Goal: Navigation & Orientation: Find specific page/section

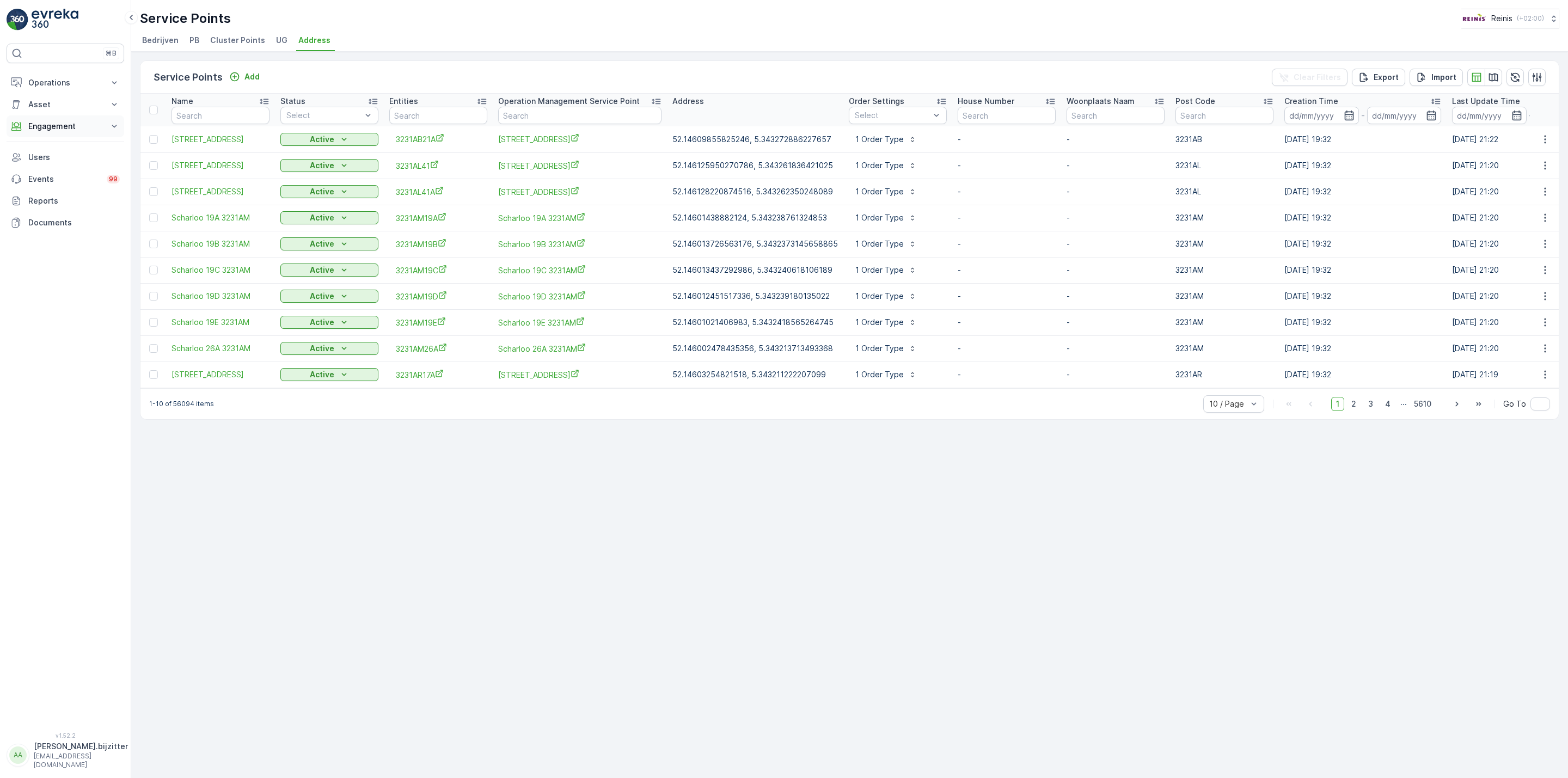
click at [37, 124] on p "Engagement" at bounding box center [66, 127] width 74 height 11
click at [47, 159] on p "Entities" at bounding box center [41, 160] width 27 height 11
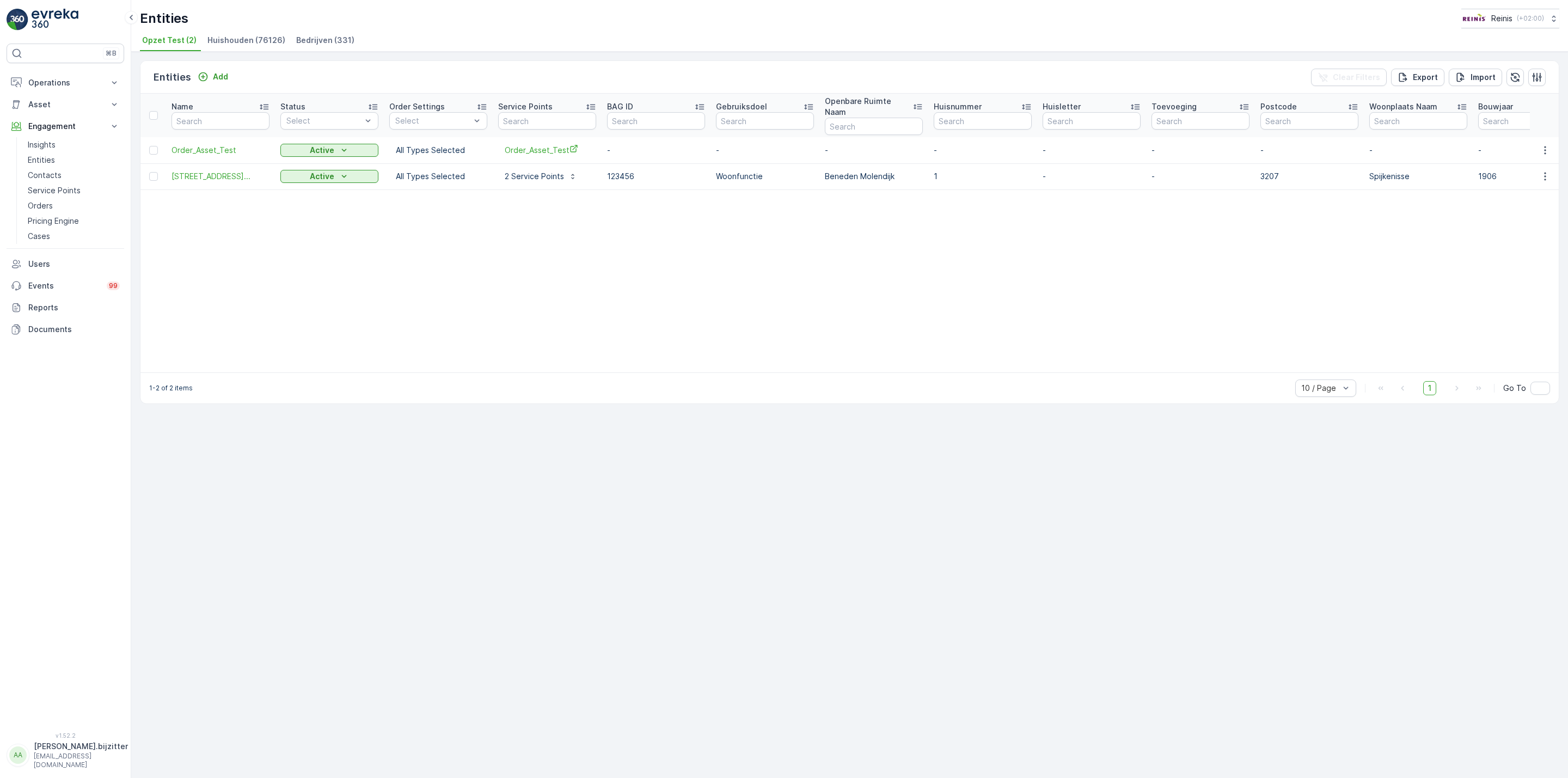
click at [316, 41] on span "Bedrijven (331)" at bounding box center [326, 40] width 58 height 11
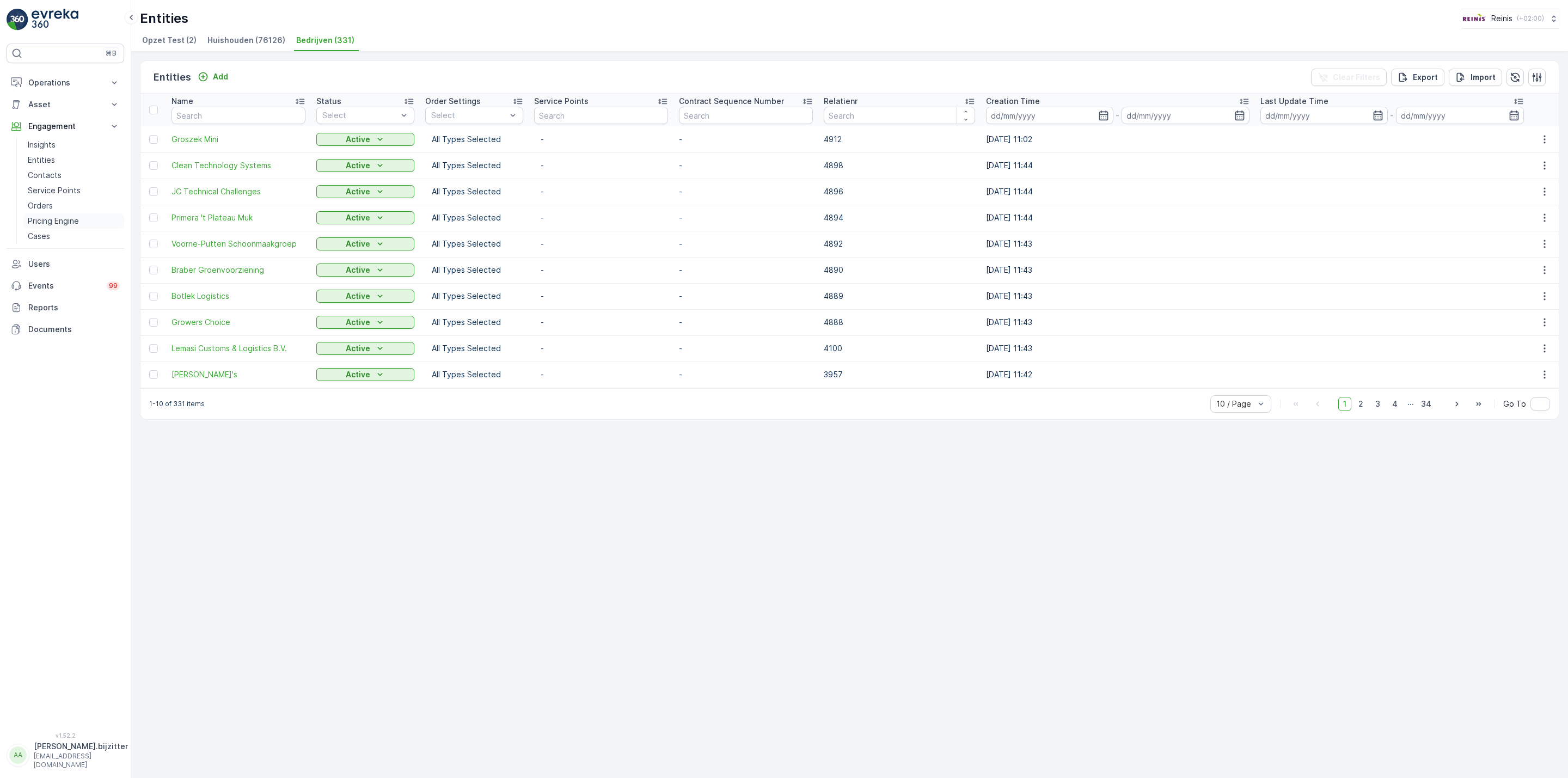
click at [54, 221] on p "Pricing Engine" at bounding box center [54, 221] width 51 height 11
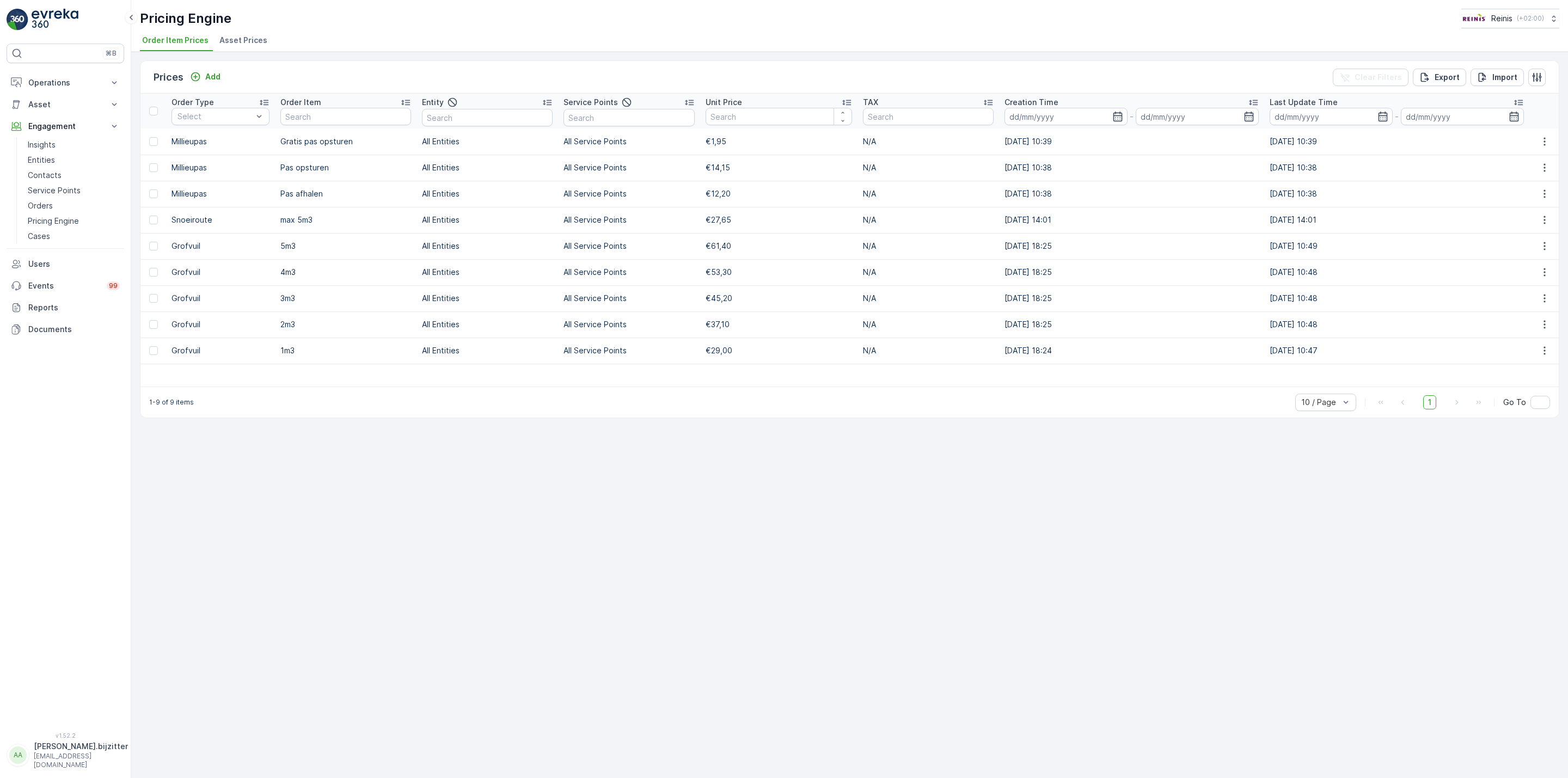
click at [342, 477] on div "Prices Add Clear Filters Export Import Order Type Select Order Item Entity Serv…" at bounding box center [850, 415] width 1437 height 726
click at [237, 38] on span "Asset Prices" at bounding box center [243, 40] width 48 height 11
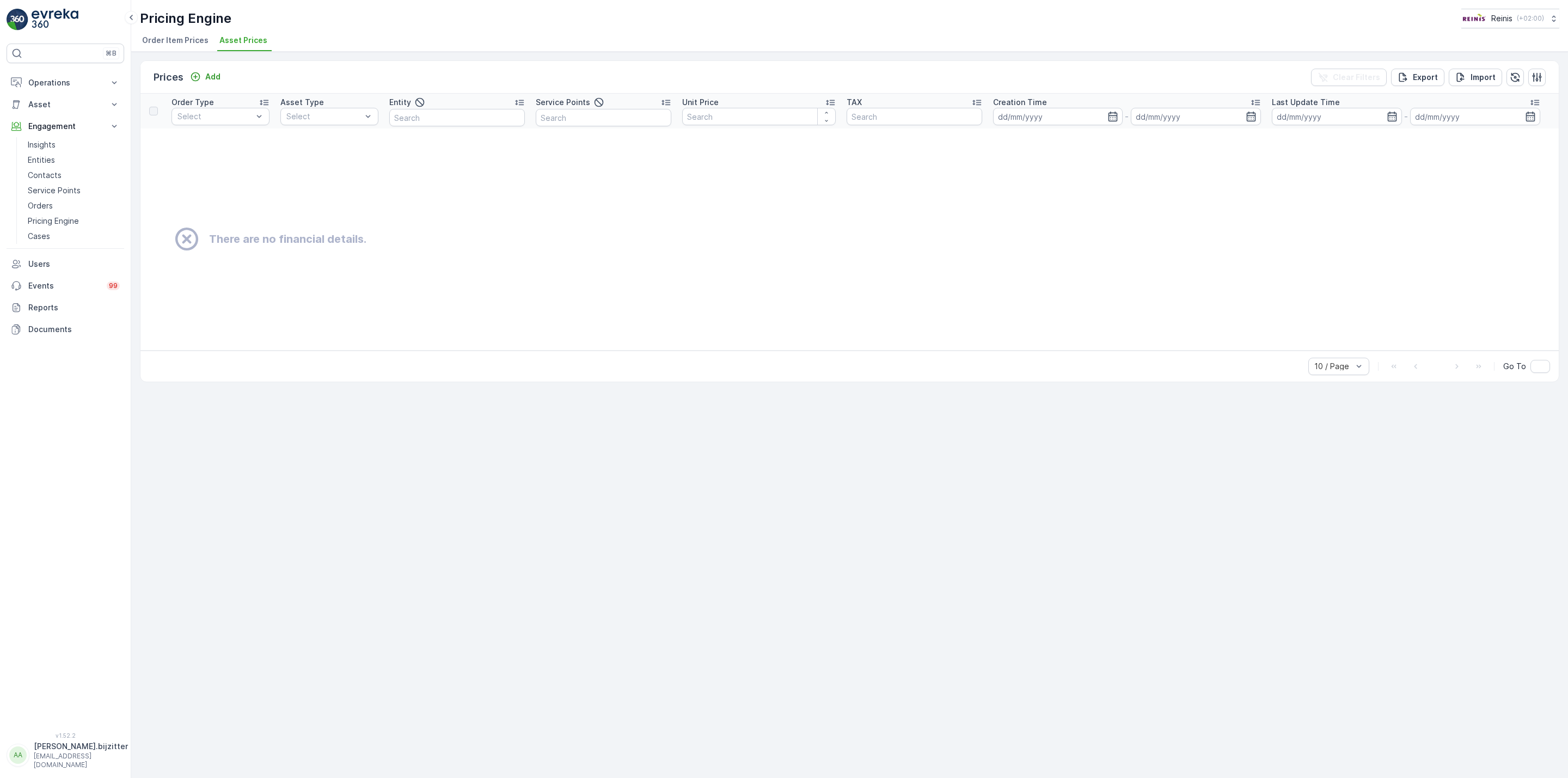
click at [173, 38] on span "Order Item Prices" at bounding box center [175, 40] width 66 height 11
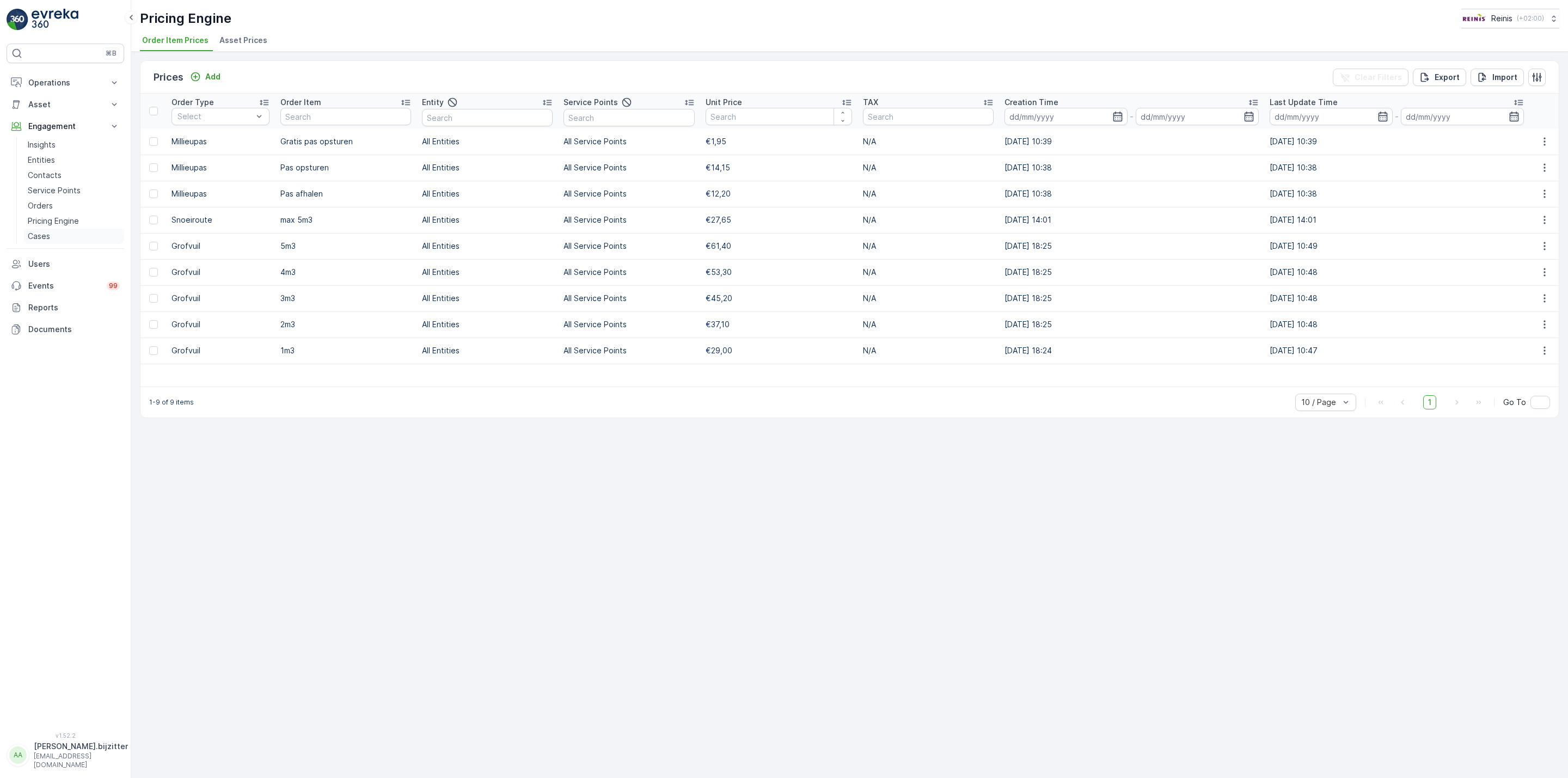
click at [41, 237] on p "Cases" at bounding box center [39, 236] width 23 height 11
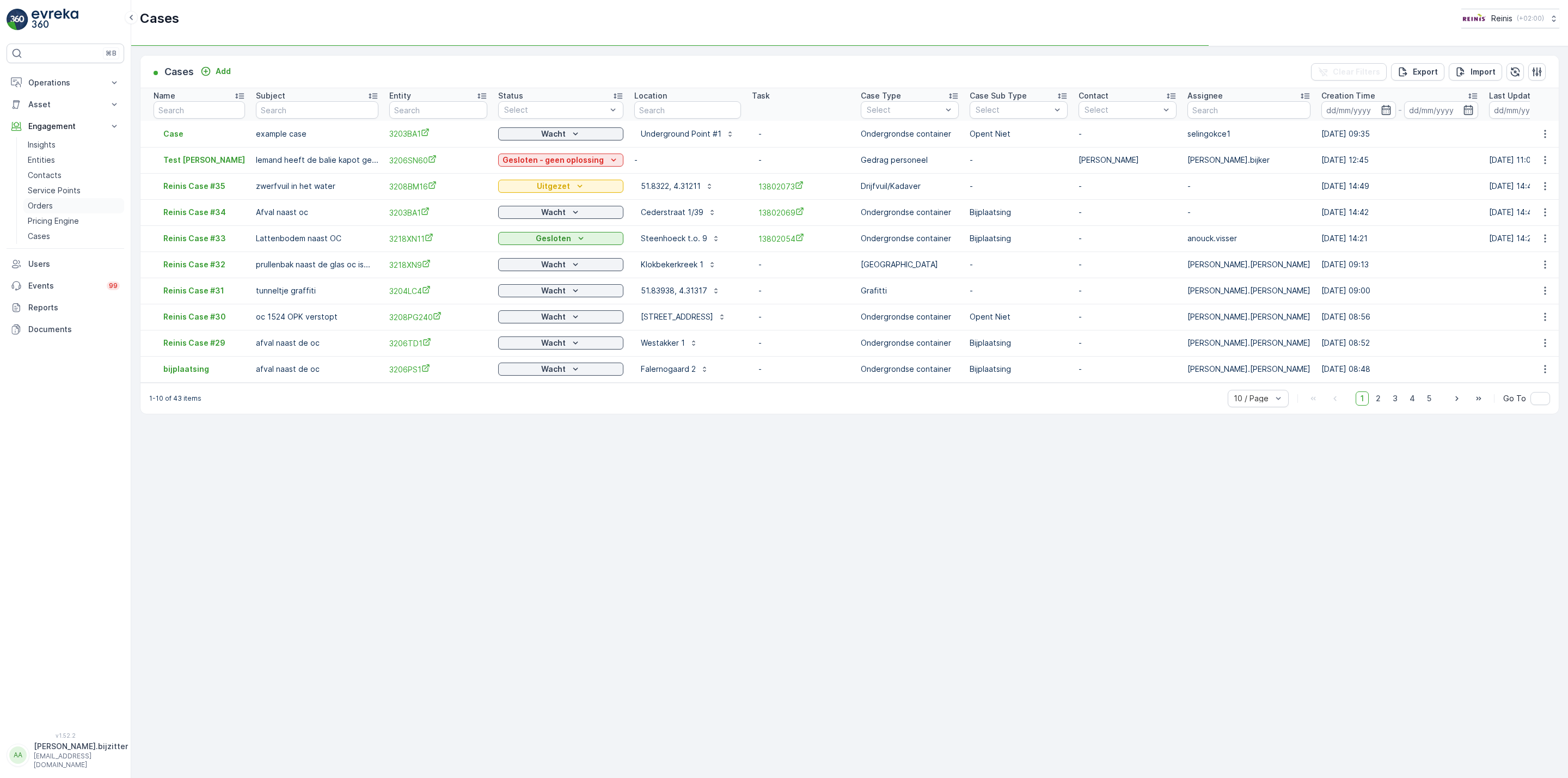
click at [44, 206] on p "Orders" at bounding box center [40, 206] width 25 height 11
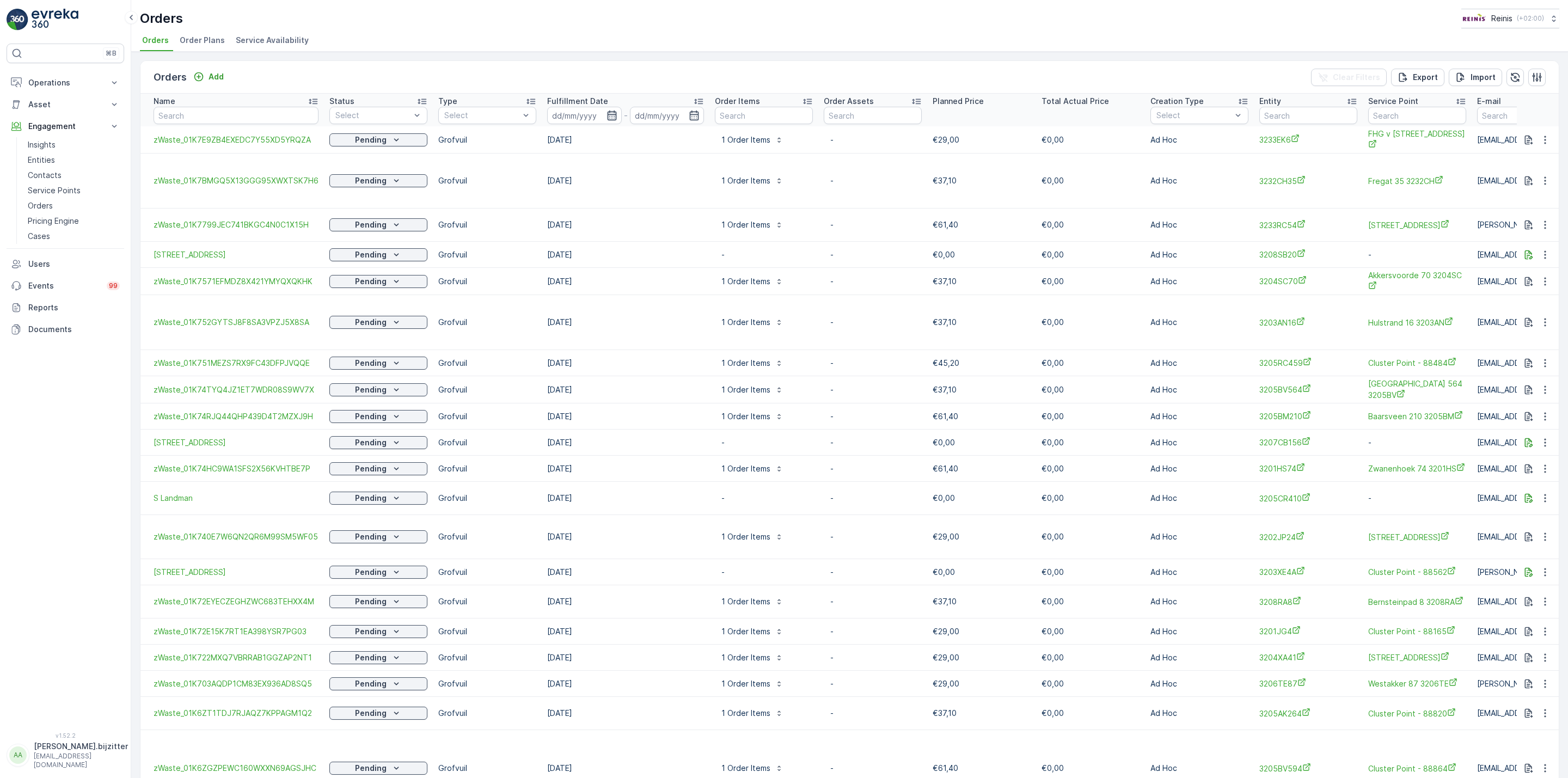
click at [611, 119] on icon "button" at bounding box center [612, 116] width 11 height 11
click at [626, 86] on div "Orders Add Clear Filters Export Import" at bounding box center [850, 77] width 1418 height 33
click at [567, 102] on p "Fulfillment Date" at bounding box center [578, 101] width 61 height 11
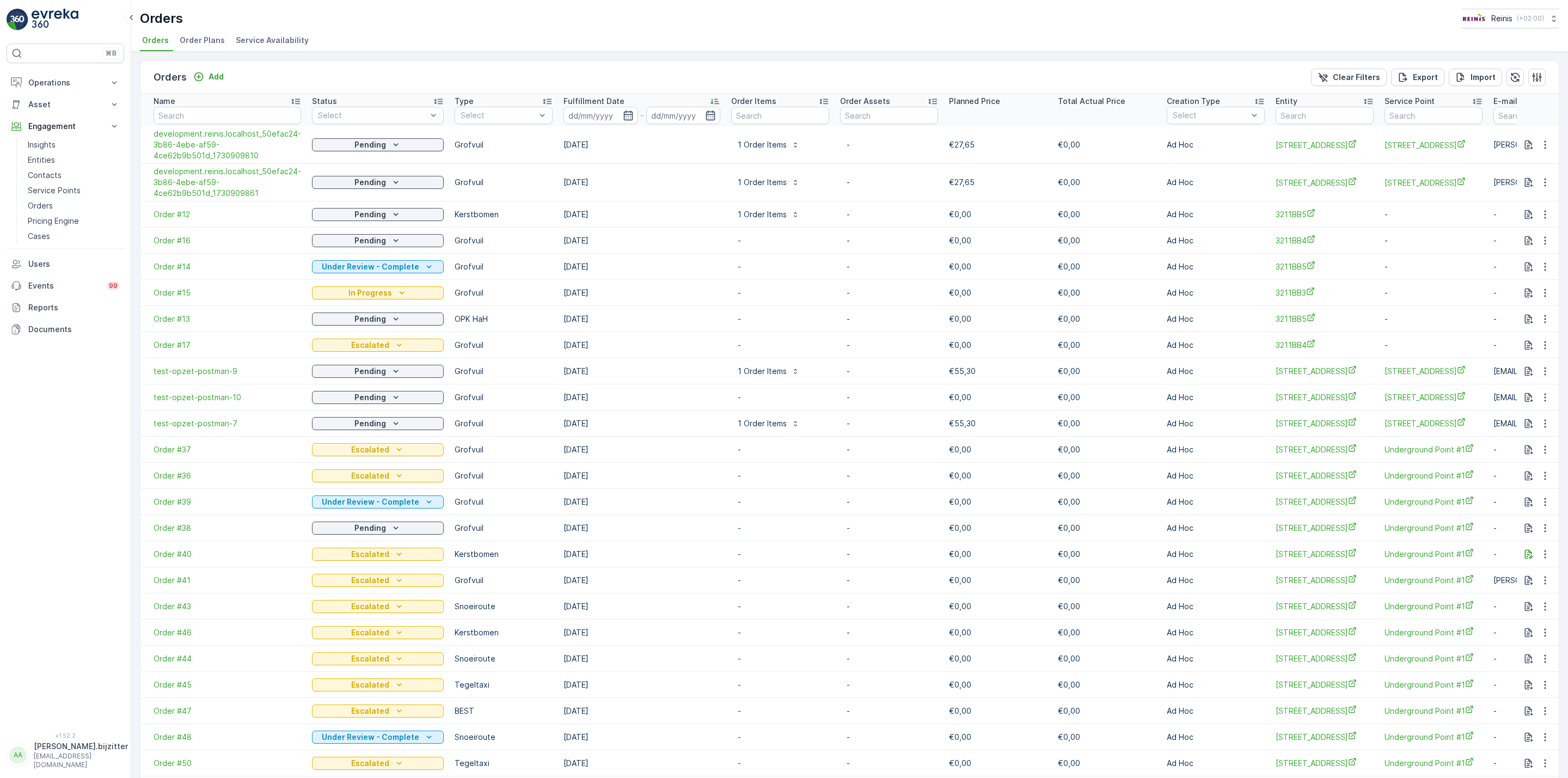
click at [567, 102] on p "Fulfillment Date" at bounding box center [594, 101] width 61 height 11
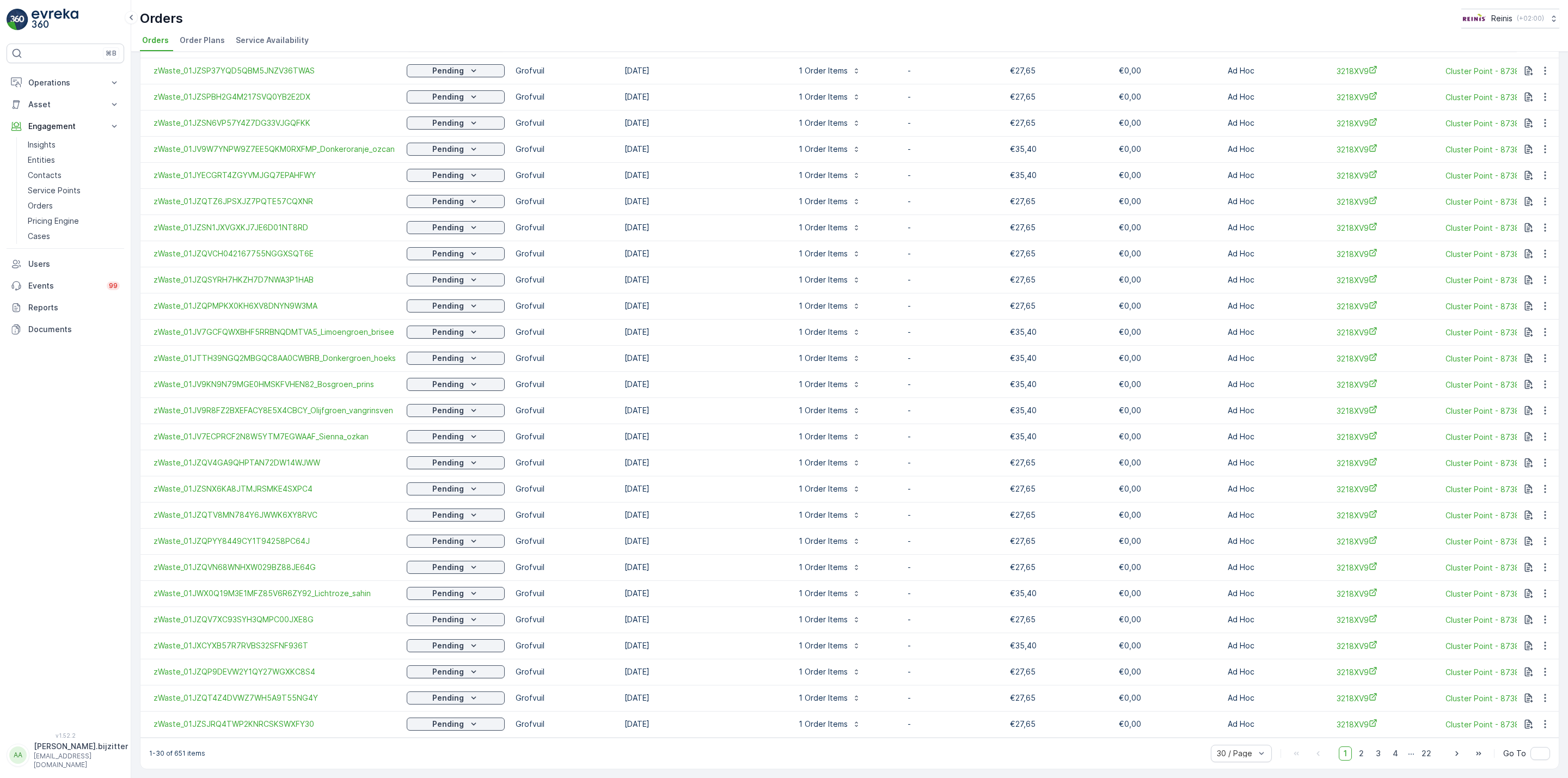
scroll to position [178, 0]
click at [1225, 689] on div "20 / Page" at bounding box center [1241, 695] width 61 height 18
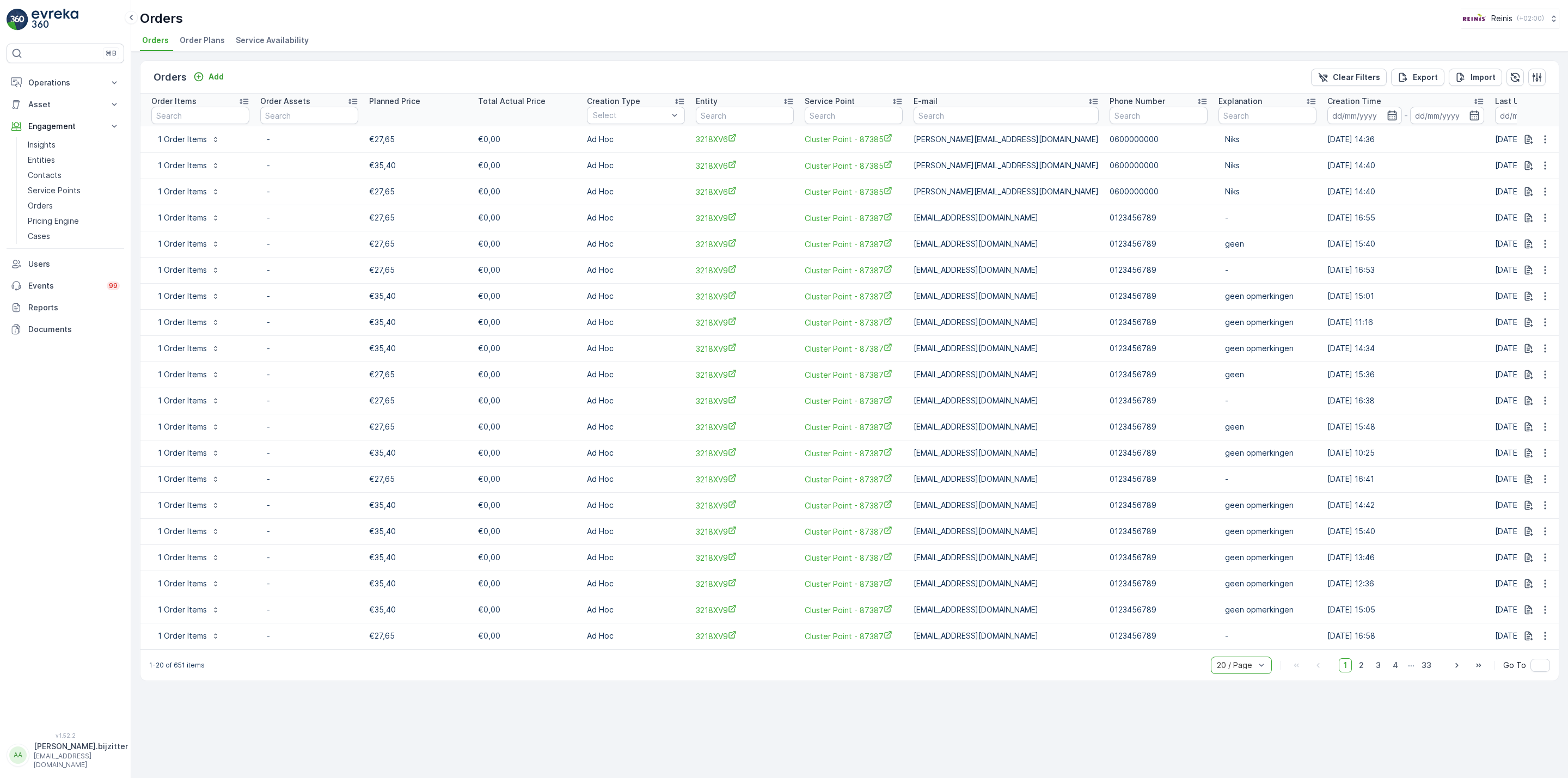
scroll to position [0, 693]
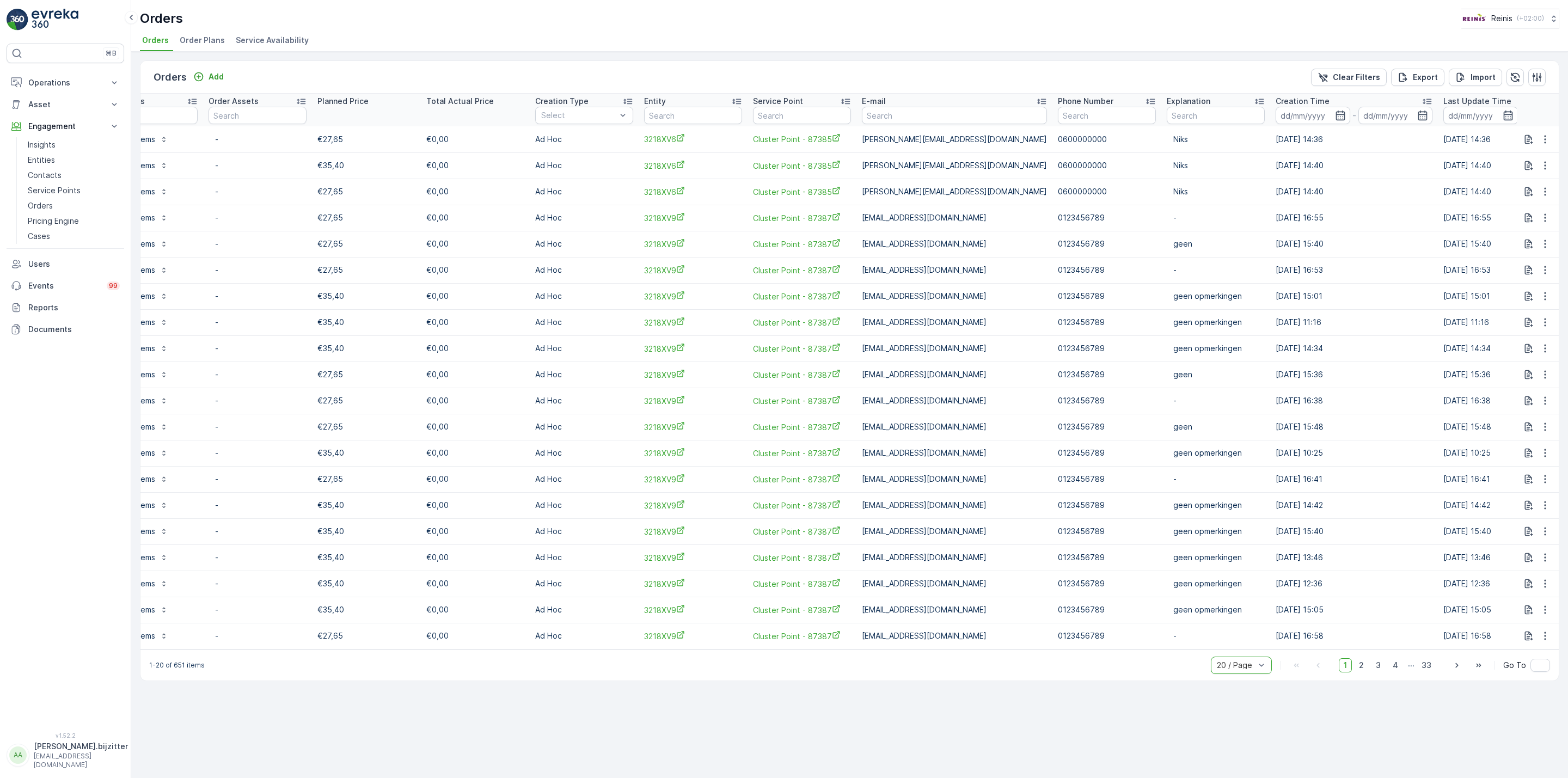
click at [1276, 100] on p "Creation Time" at bounding box center [1303, 101] width 54 height 11
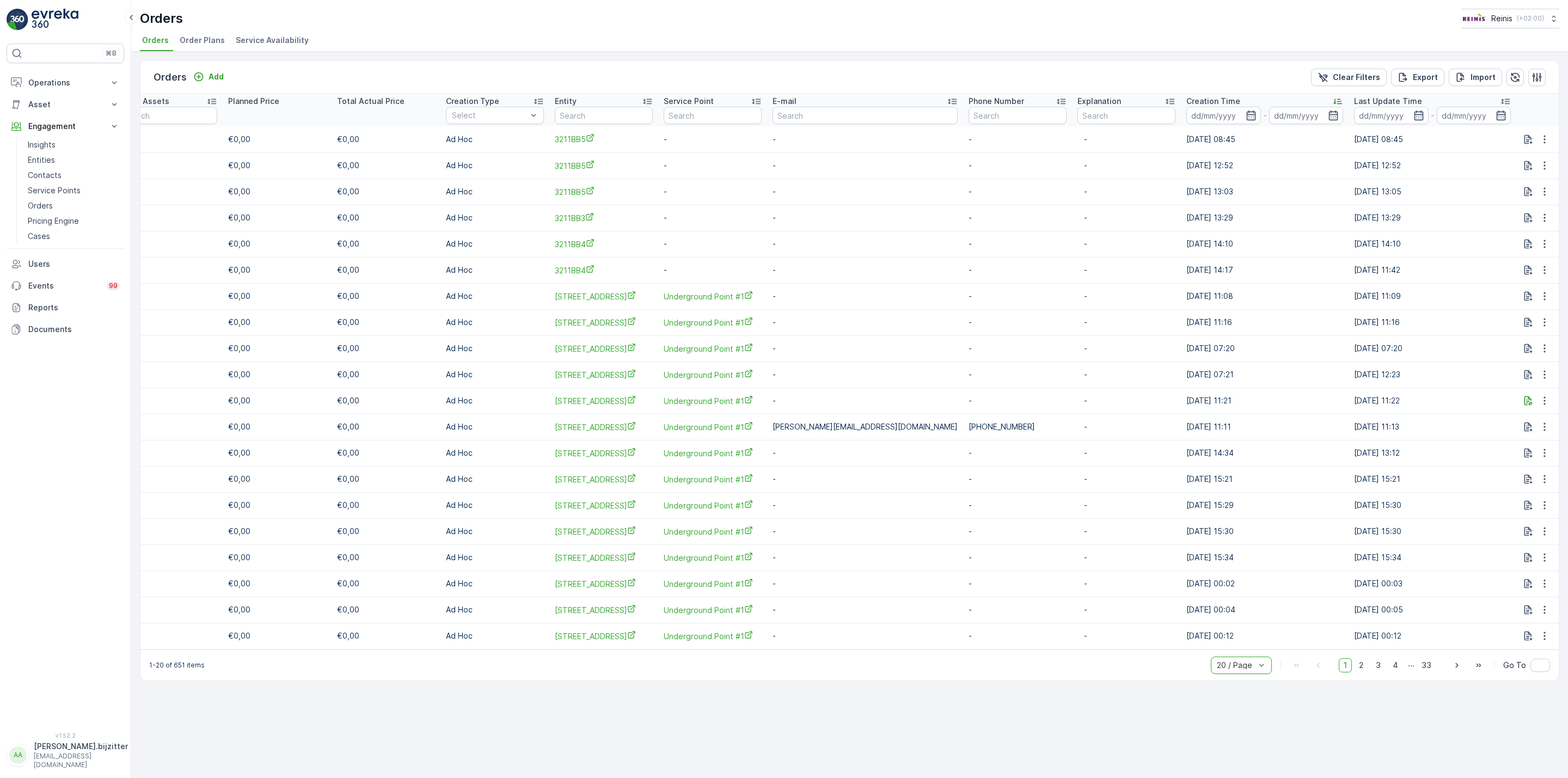
scroll to position [0, 574]
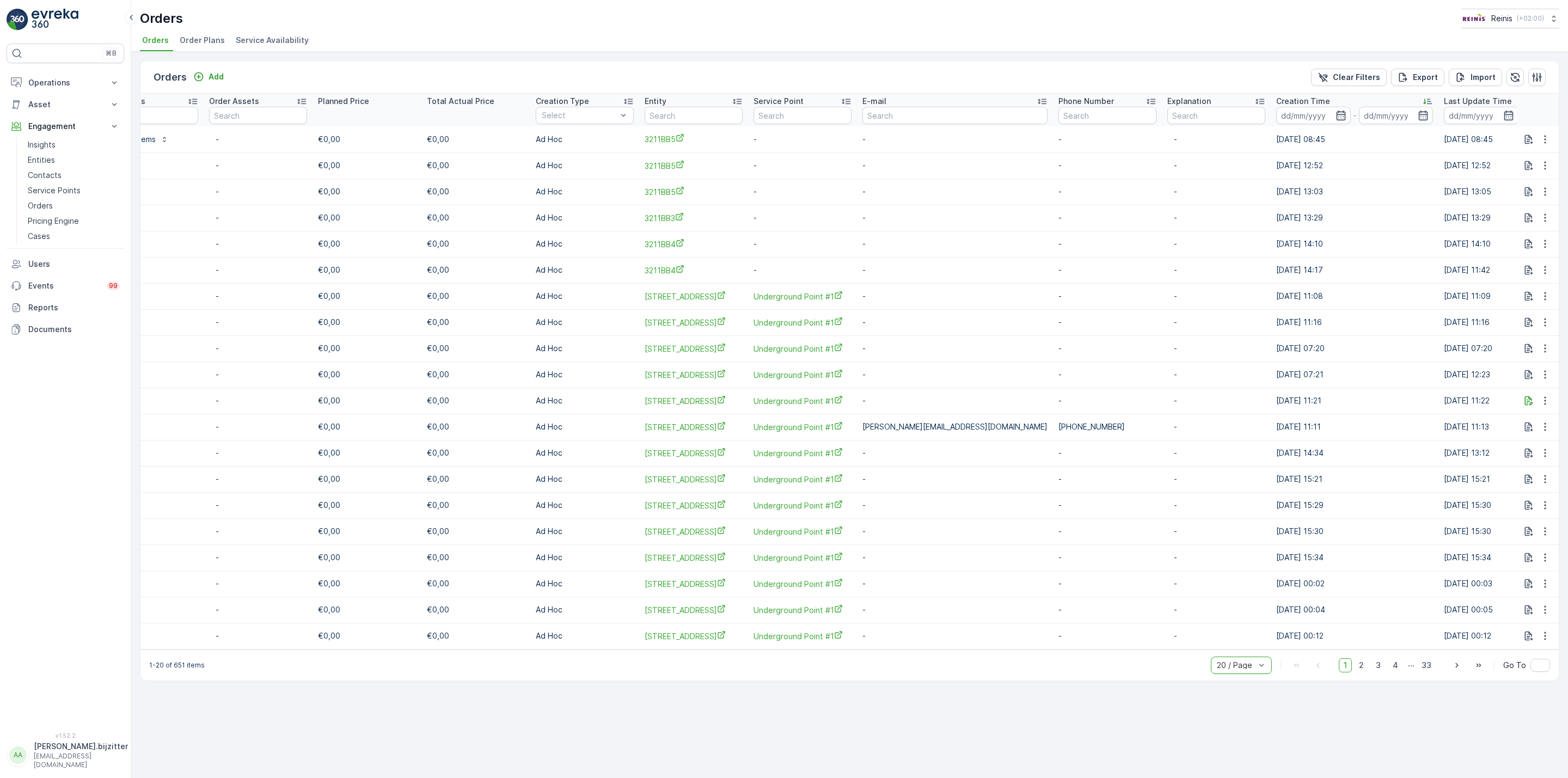
click at [1276, 100] on p "Creation Time" at bounding box center [1303, 101] width 54 height 11
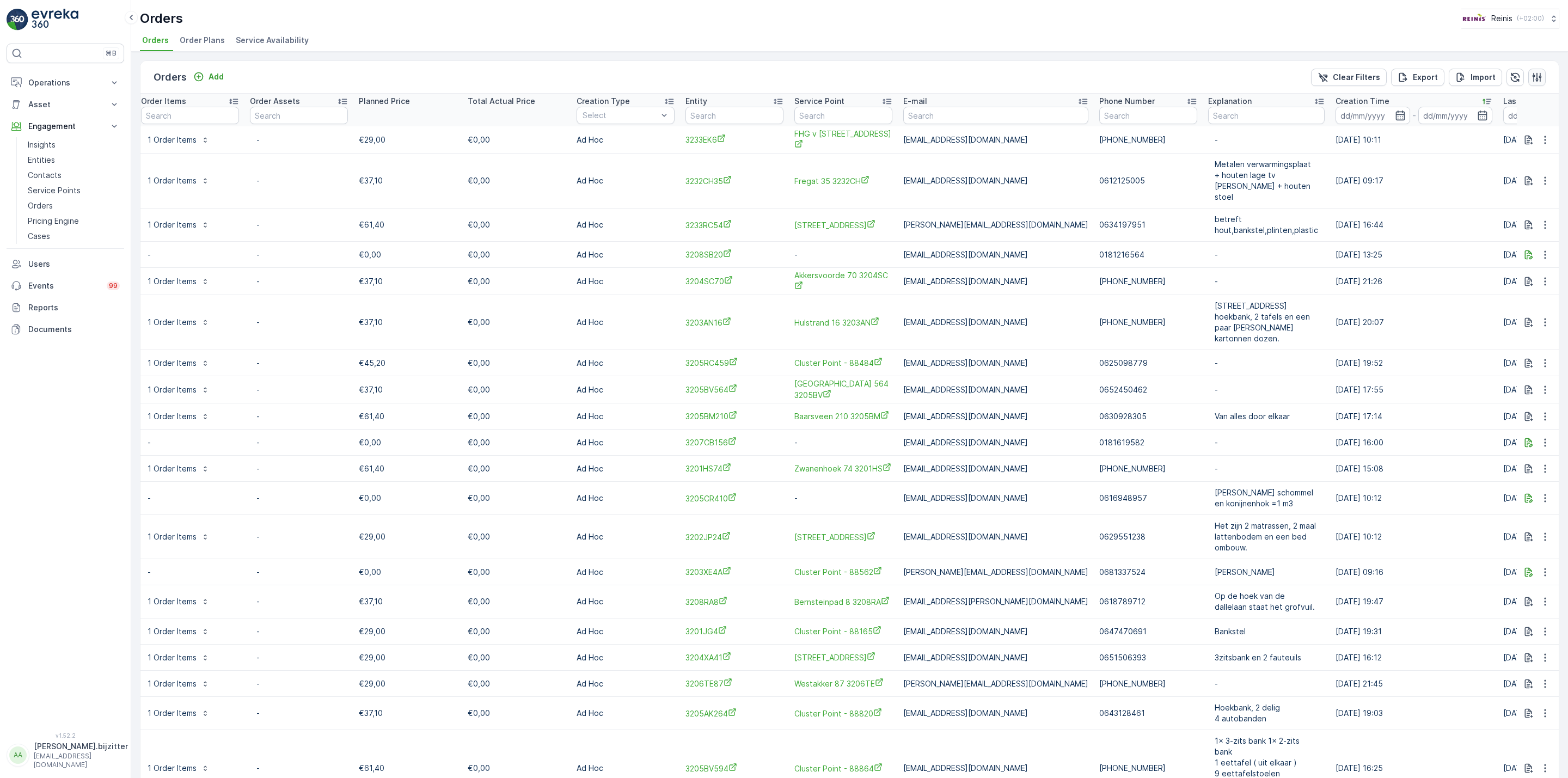
click at [1536, 79] on icon "button" at bounding box center [1537, 77] width 11 height 11
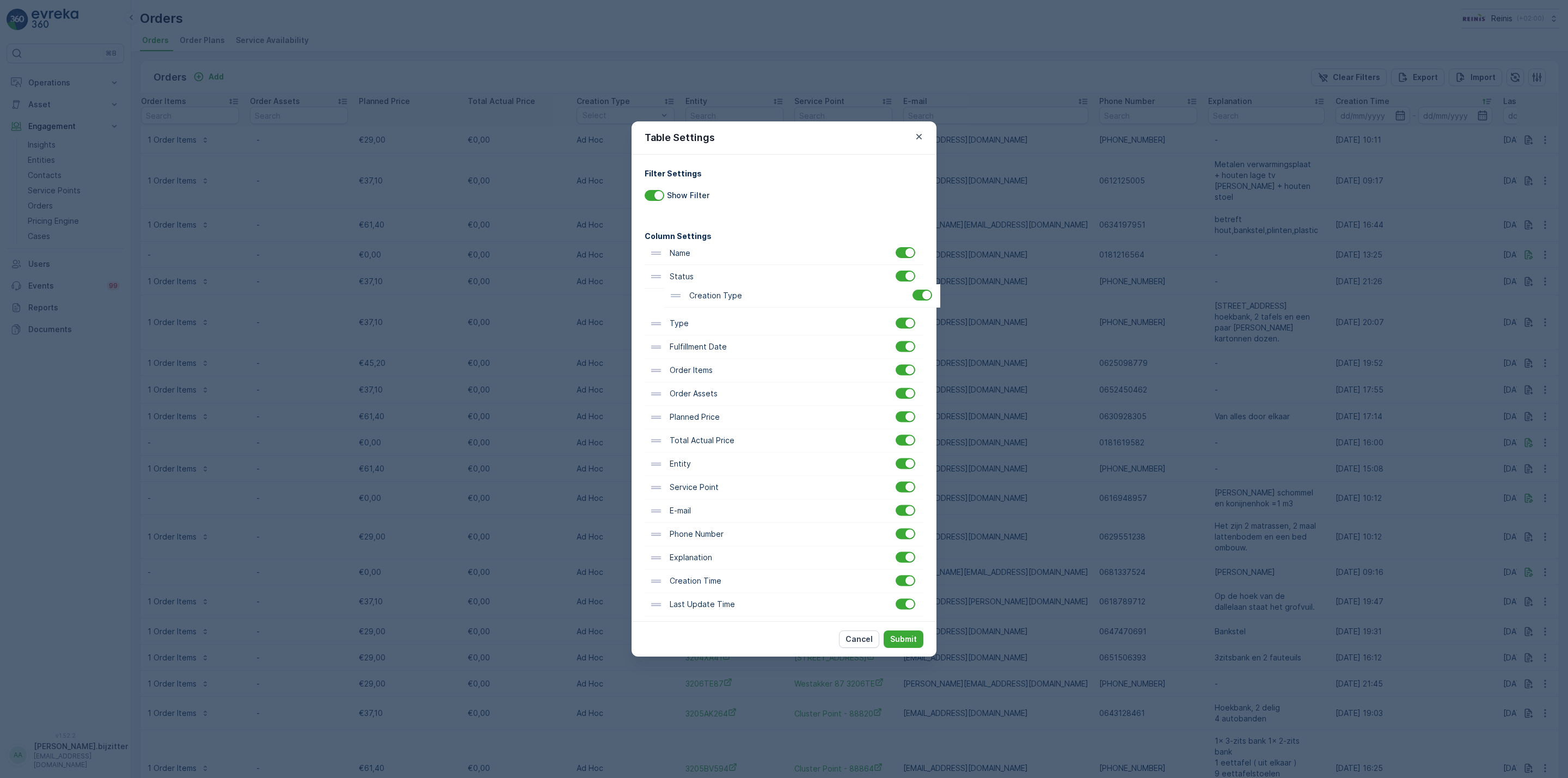
drag, startPoint x: 701, startPoint y: 449, endPoint x: 724, endPoint y: 302, distance: 148.8
click at [724, 302] on div "Name Status Type Fulfillment Date Order Items Order Assets Planned Price Total …" at bounding box center [784, 429] width 279 height 374
click at [909, 641] on p "Submit" at bounding box center [903, 639] width 27 height 11
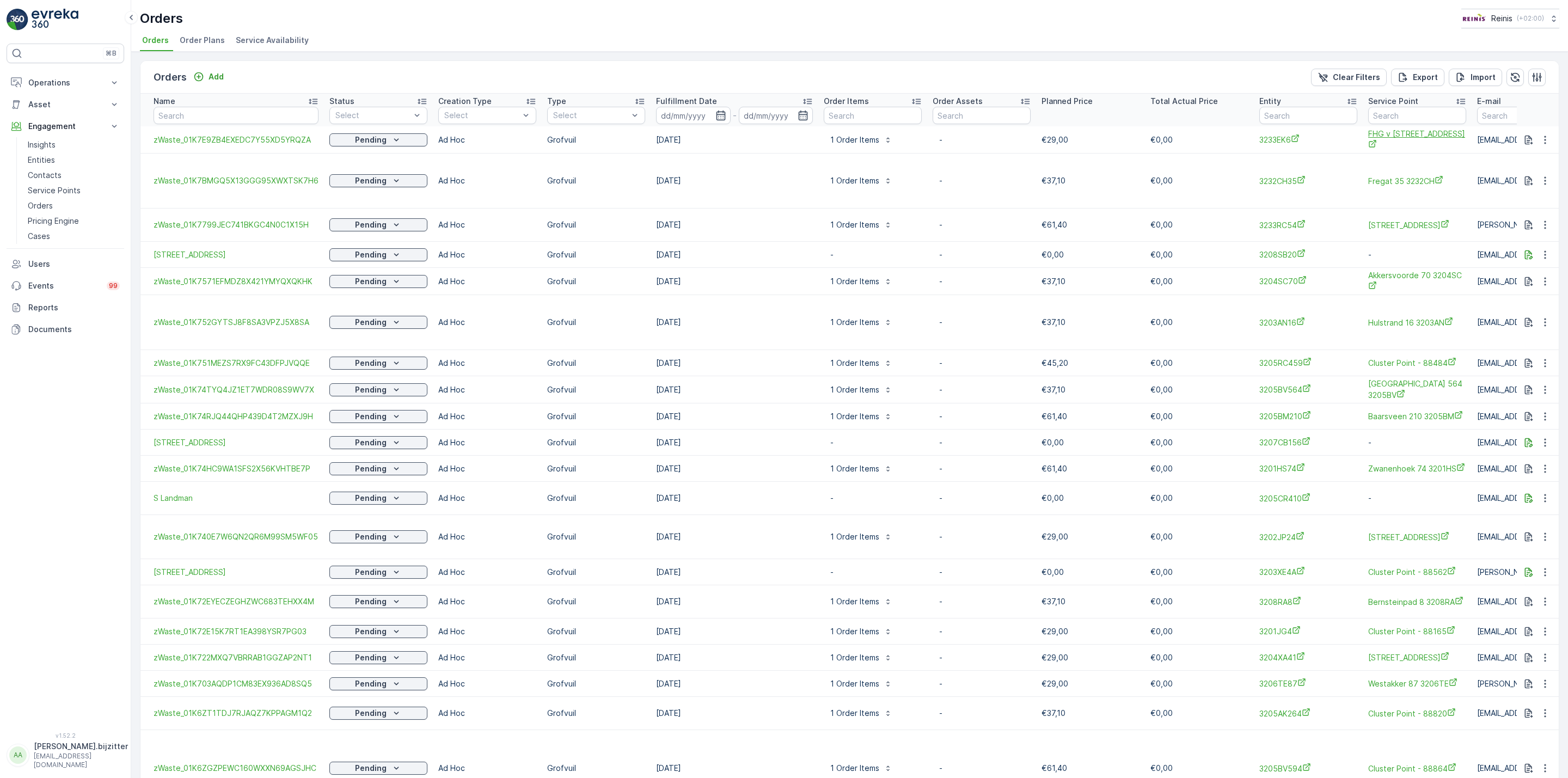
click at [1382, 139] on span "FHG v [STREET_ADDRESS]" at bounding box center [1417, 139] width 98 height 23
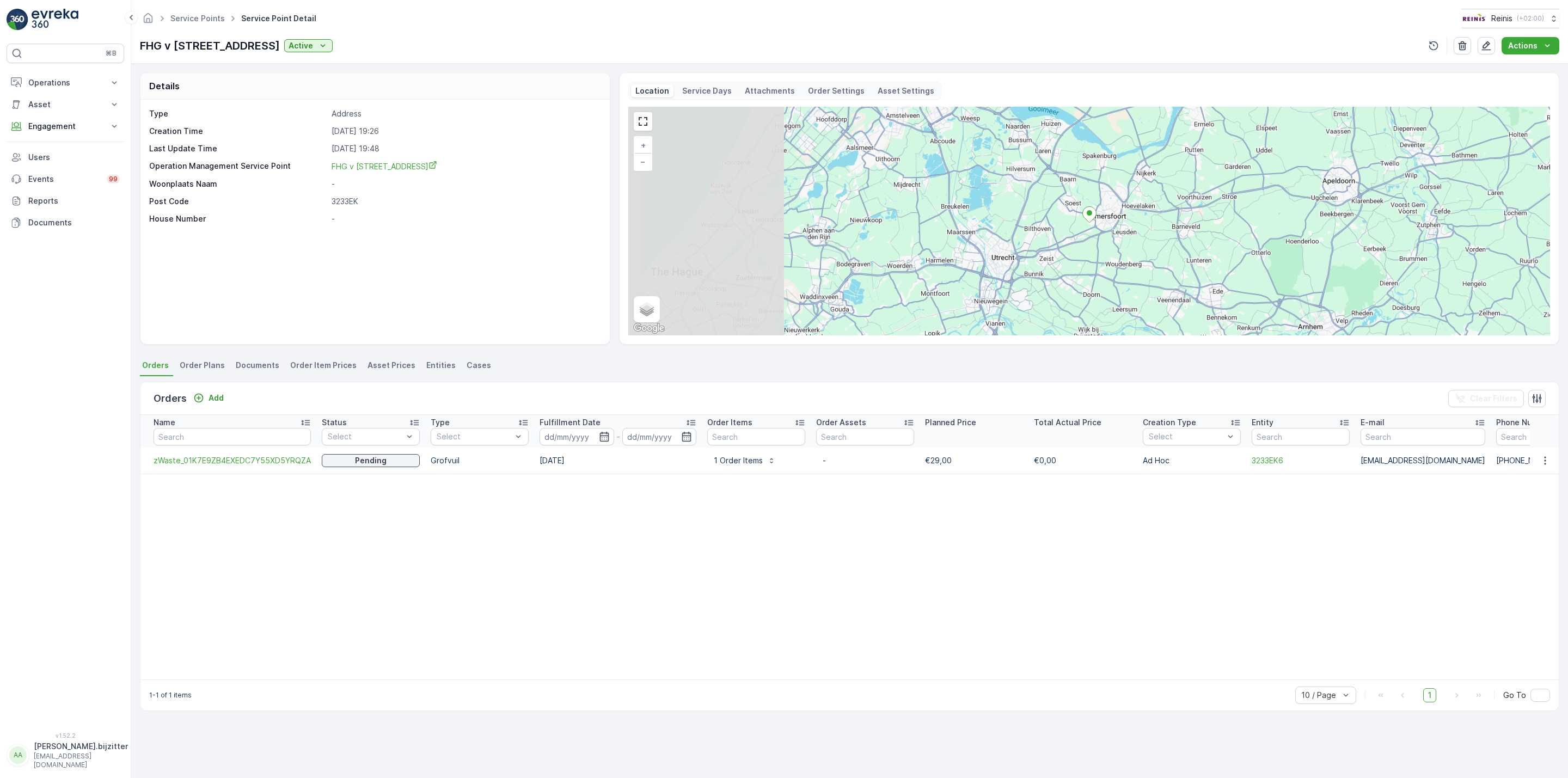
drag, startPoint x: 926, startPoint y: 177, endPoint x: 1139, endPoint y: 159, distance: 213.8
click at [1139, 159] on div "+ − Satellite Roadmap Terrain Hybrid Leaflet Keyboard shortcuts Map Data Map da…" at bounding box center [1089, 221] width 922 height 229
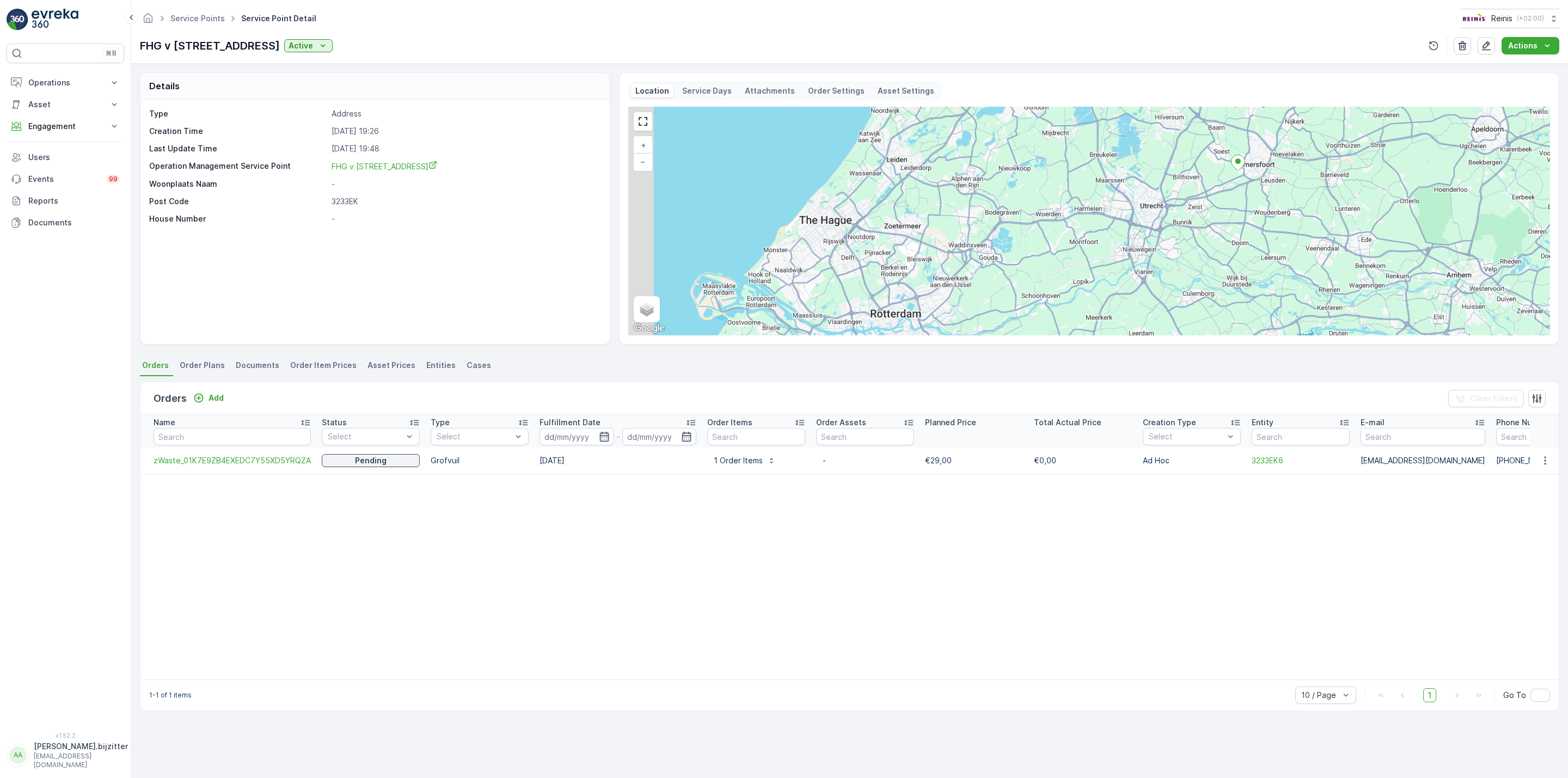
drag, startPoint x: 1140, startPoint y: 159, endPoint x: 1286, endPoint y: 108, distance: 154.7
click at [1286, 108] on div "+ − Satellite Roadmap Terrain Hybrid Leaflet Keyboard shortcuts Map Data Map da…" at bounding box center [1089, 221] width 922 height 229
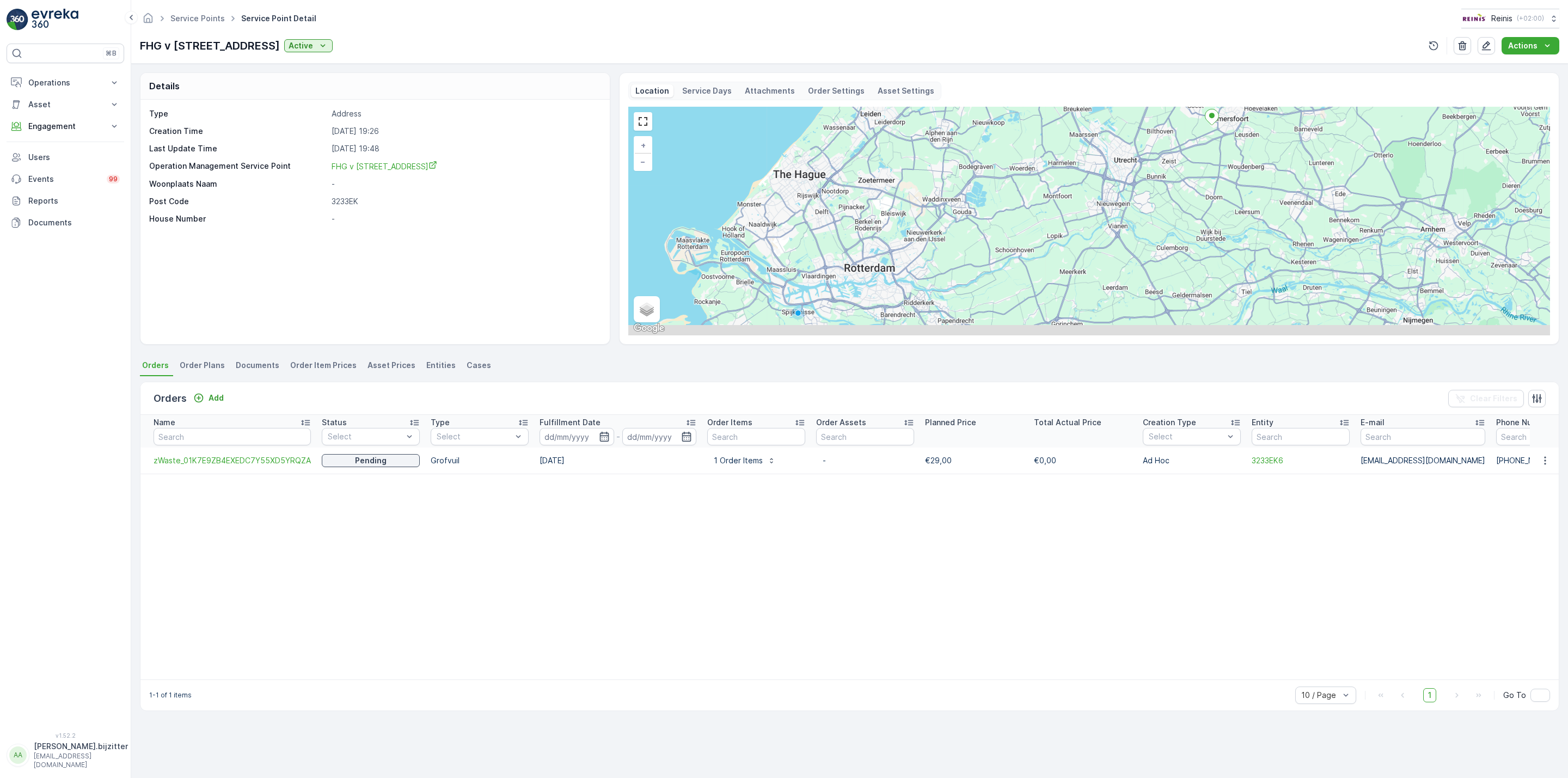
drag, startPoint x: 911, startPoint y: 268, endPoint x: 847, endPoint y: 232, distance: 73.4
click at [847, 232] on div "+ − Satellite Roadmap Terrain Hybrid Leaflet Keyboard shortcuts Map Data Map da…" at bounding box center [1089, 221] width 922 height 229
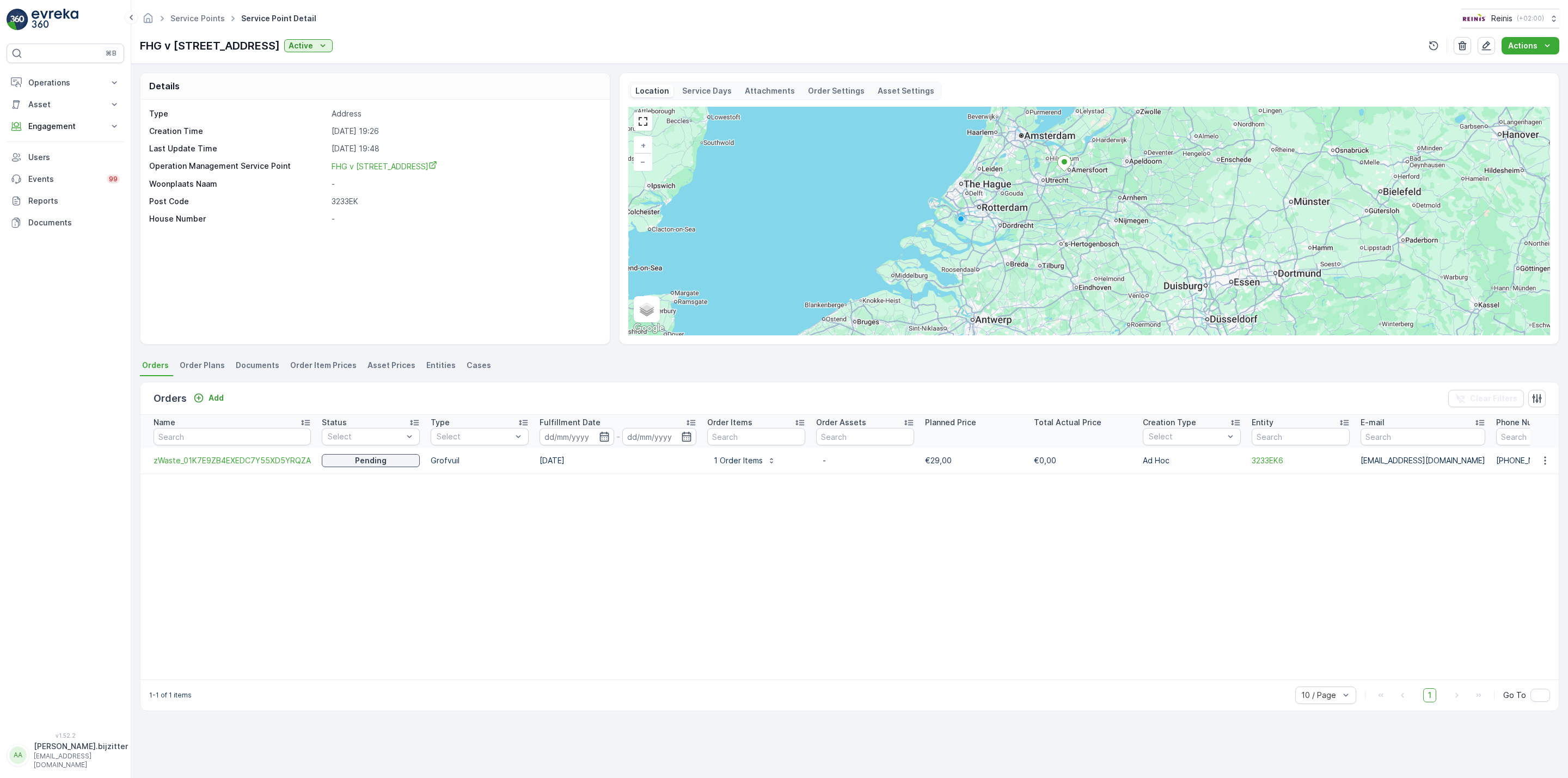
drag, startPoint x: 856, startPoint y: 234, endPoint x: 993, endPoint y: 198, distance: 141.7
click at [993, 198] on div "+ − Satellite Roadmap Terrain Hybrid Leaflet Keyboard shortcuts Map Data Map da…" at bounding box center [1089, 221] width 922 height 229
click at [46, 181] on p "Events" at bounding box center [65, 179] width 72 height 11
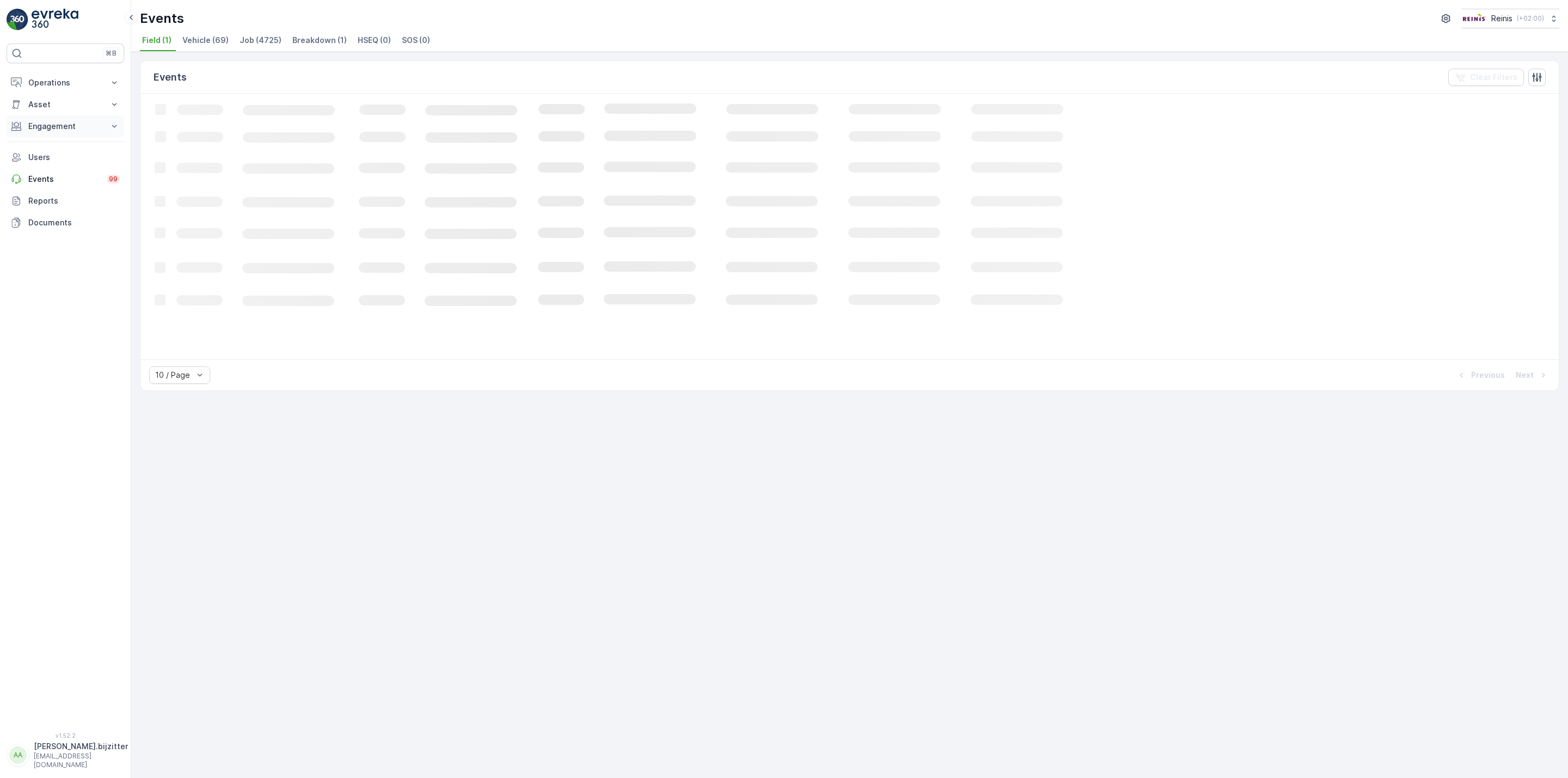
click at [47, 121] on button "Engagement" at bounding box center [65, 127] width 117 height 22
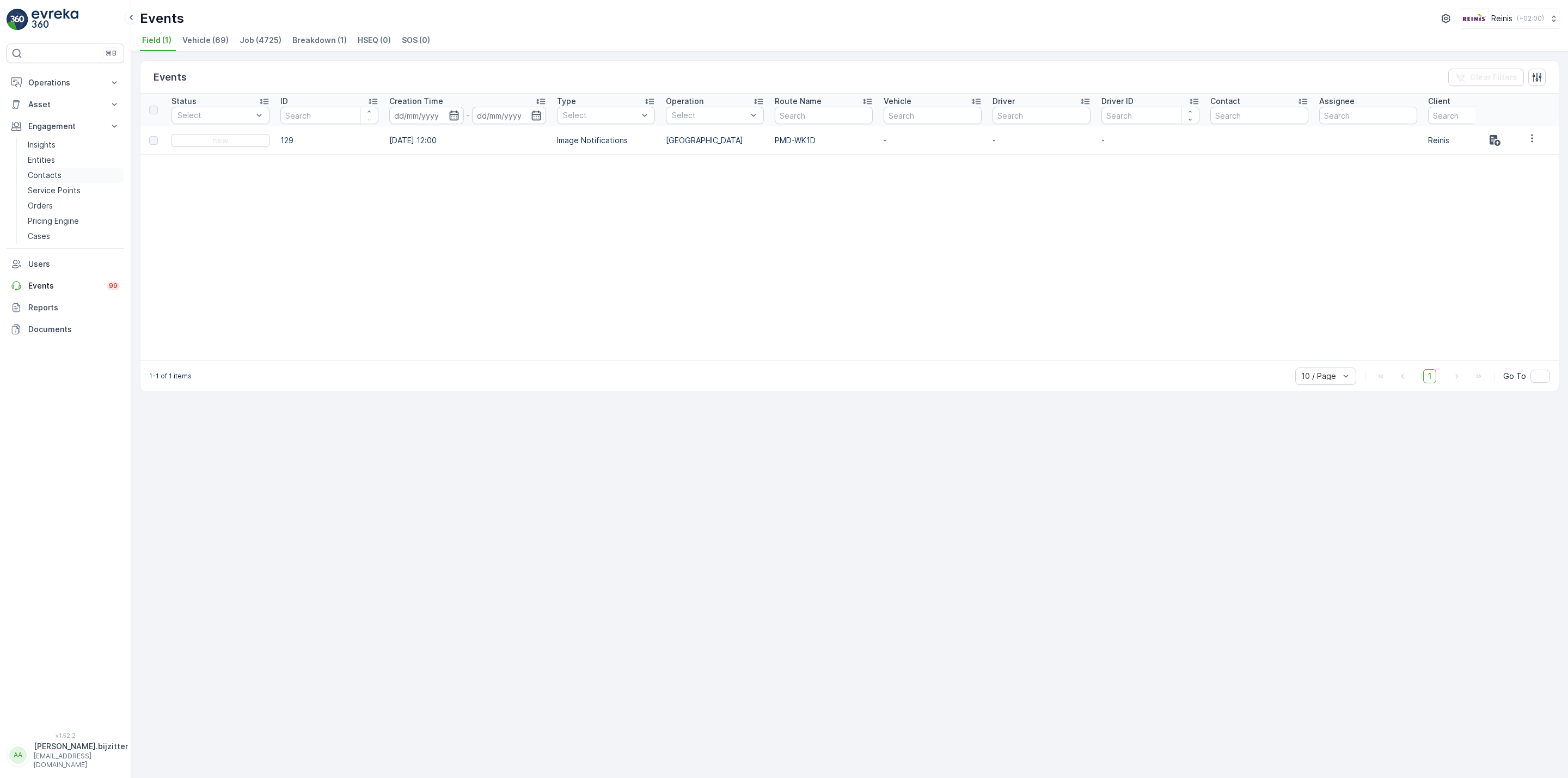
click at [55, 172] on p "Contacts" at bounding box center [44, 175] width 33 height 11
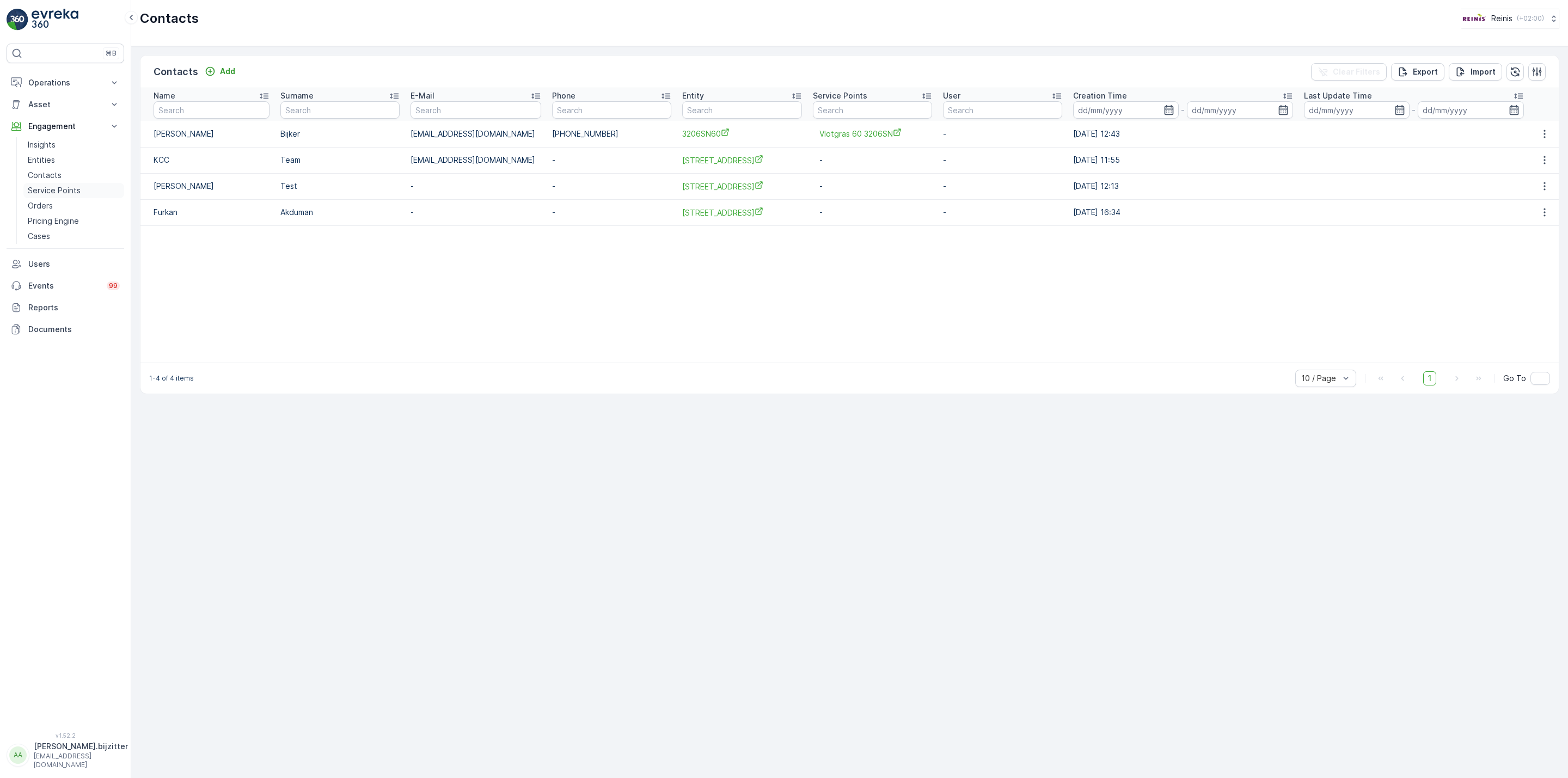
click at [47, 193] on p "Service Points" at bounding box center [54, 191] width 53 height 11
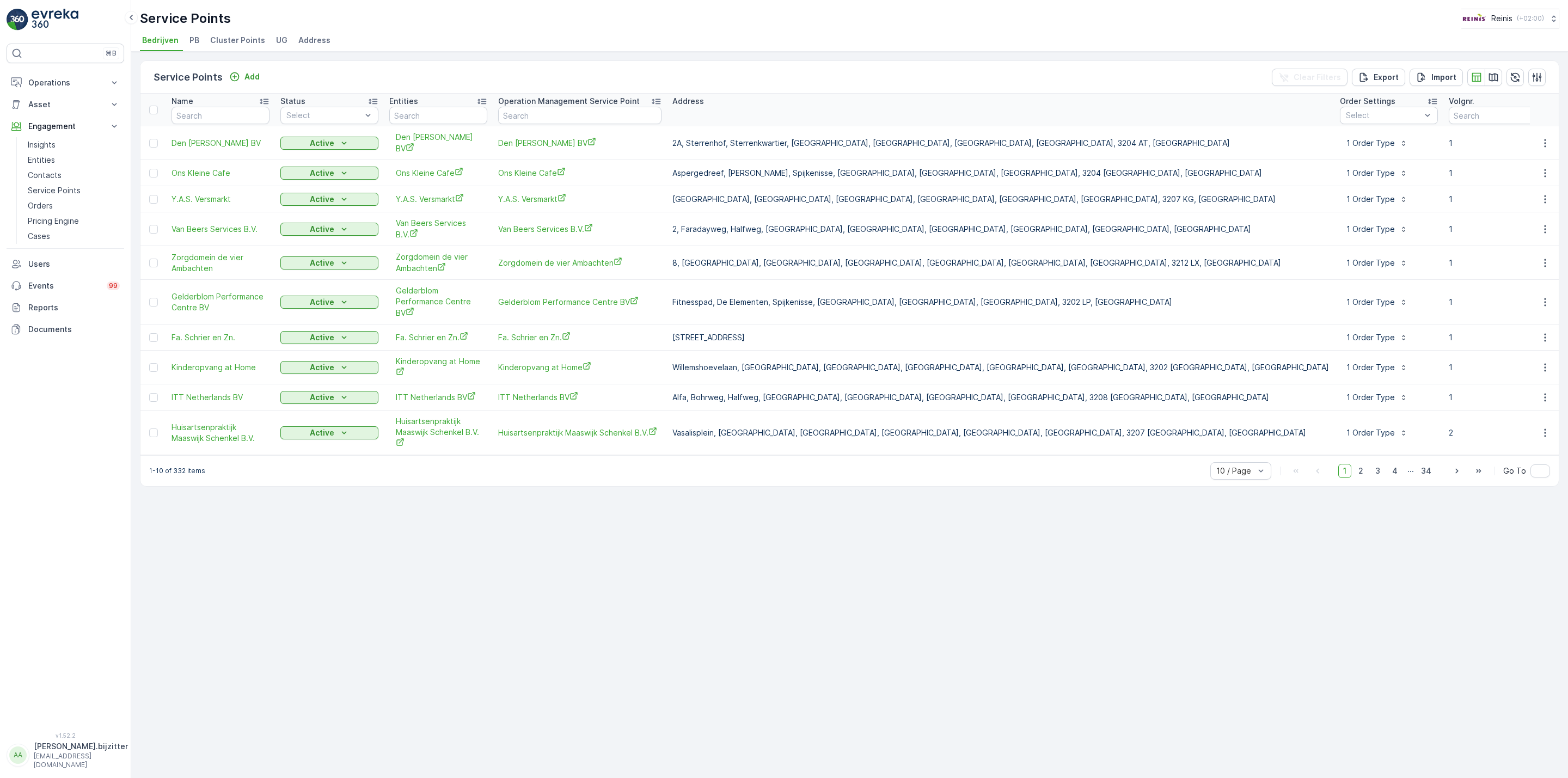
click at [244, 41] on span "Cluster Points" at bounding box center [237, 40] width 55 height 11
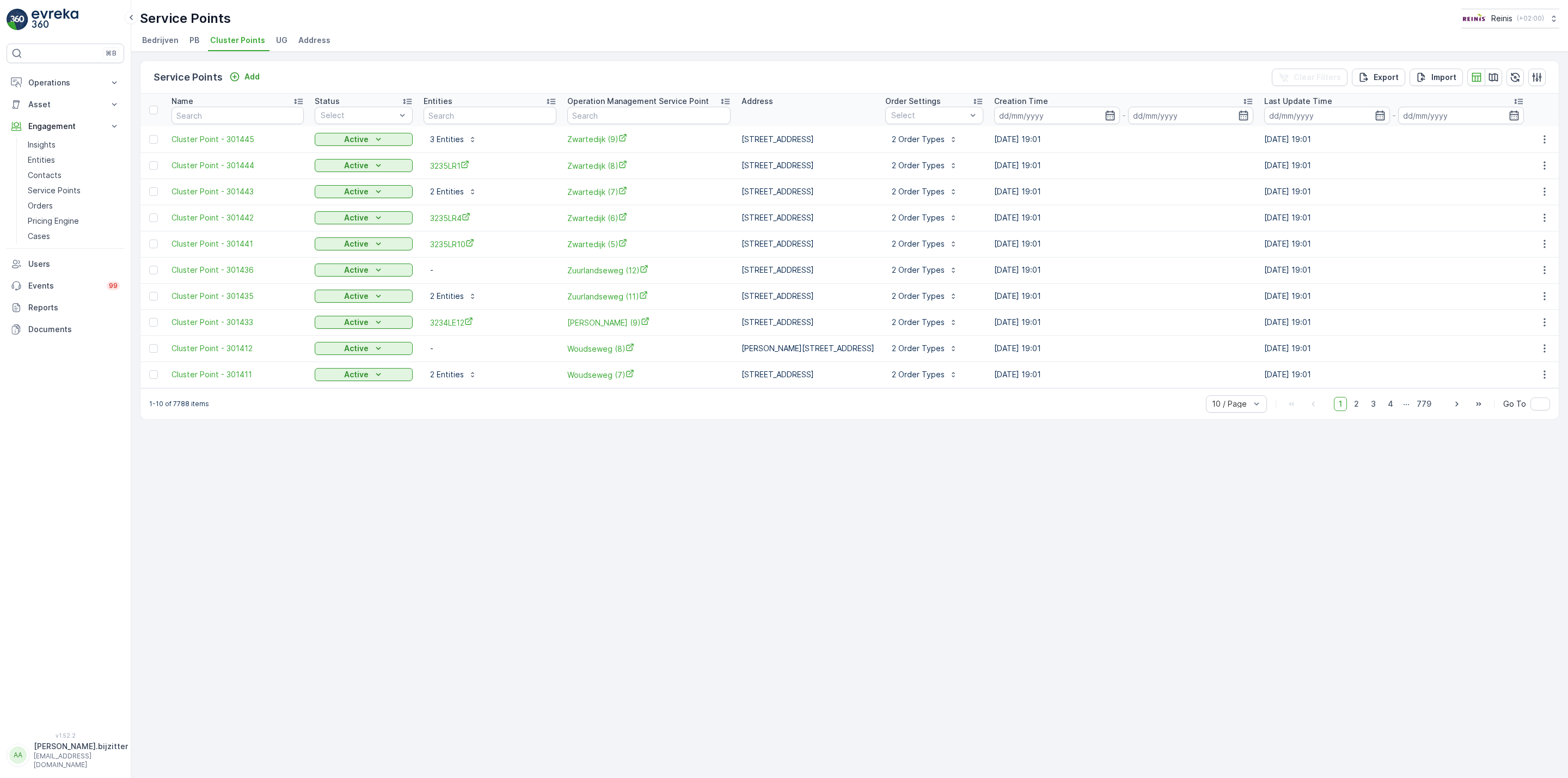
click at [231, 545] on div "Service Points Add Clear Filters Export Import Name Status Select Entities Oper…" at bounding box center [850, 415] width 1437 height 726
